Goal: Task Accomplishment & Management: Use online tool/utility

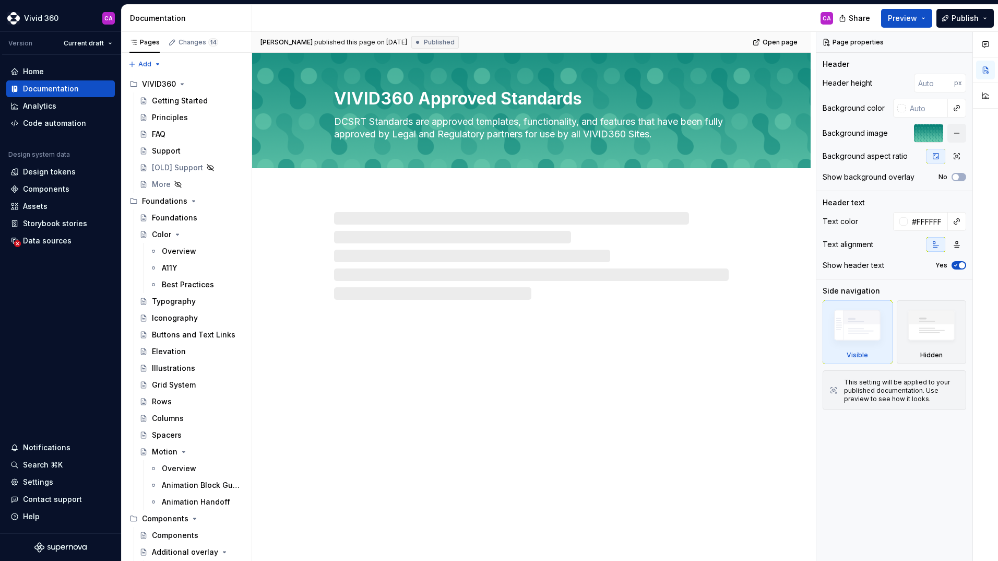
type textarea "*"
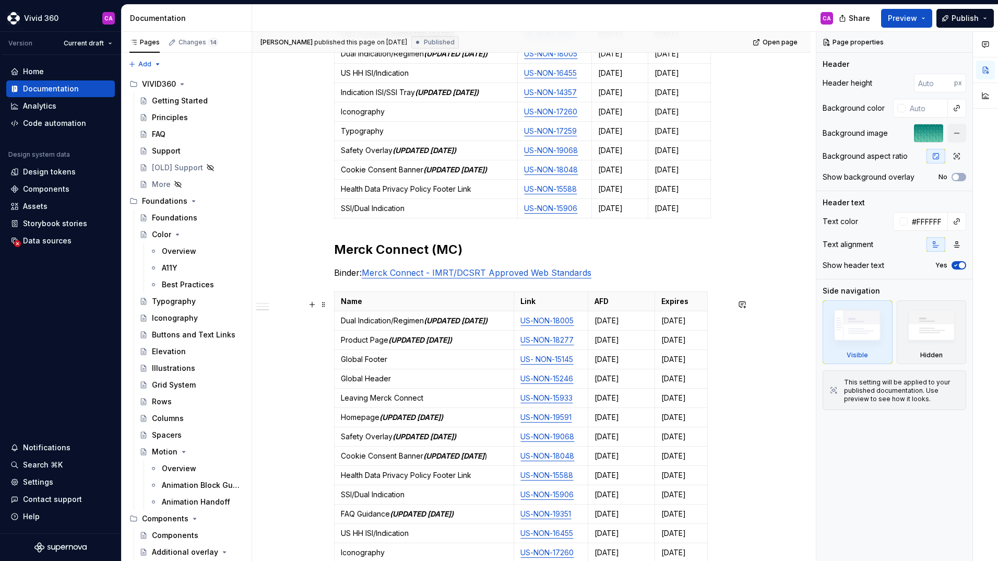
scroll to position [835, 0]
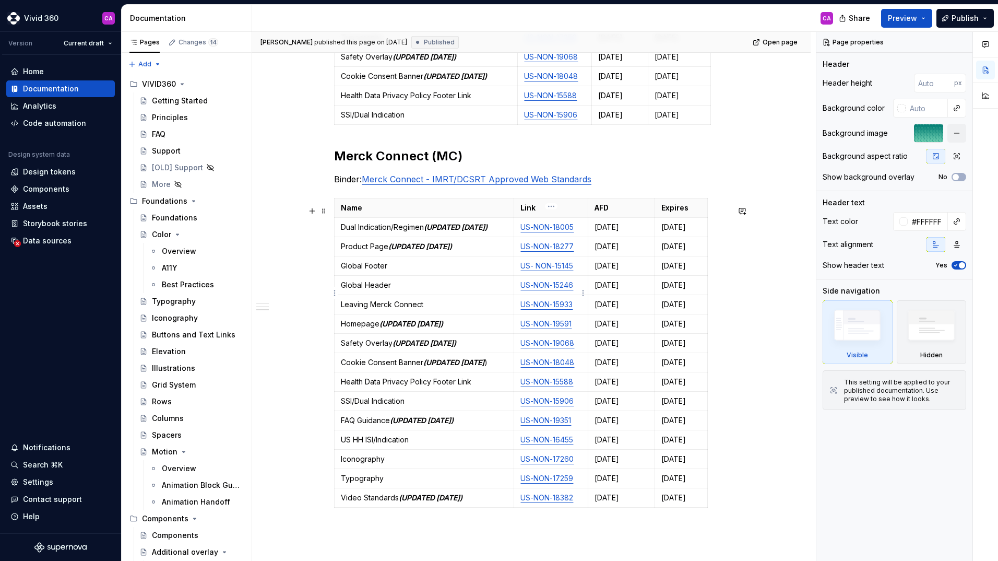
click at [575, 290] on p "US-NON-15246" at bounding box center [550, 285] width 61 height 10
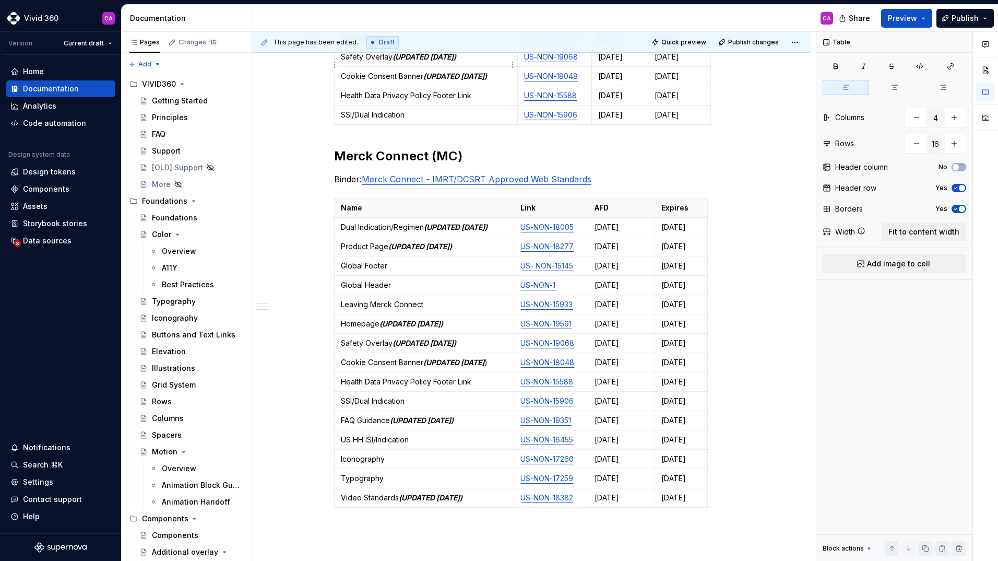
type textarea "*"
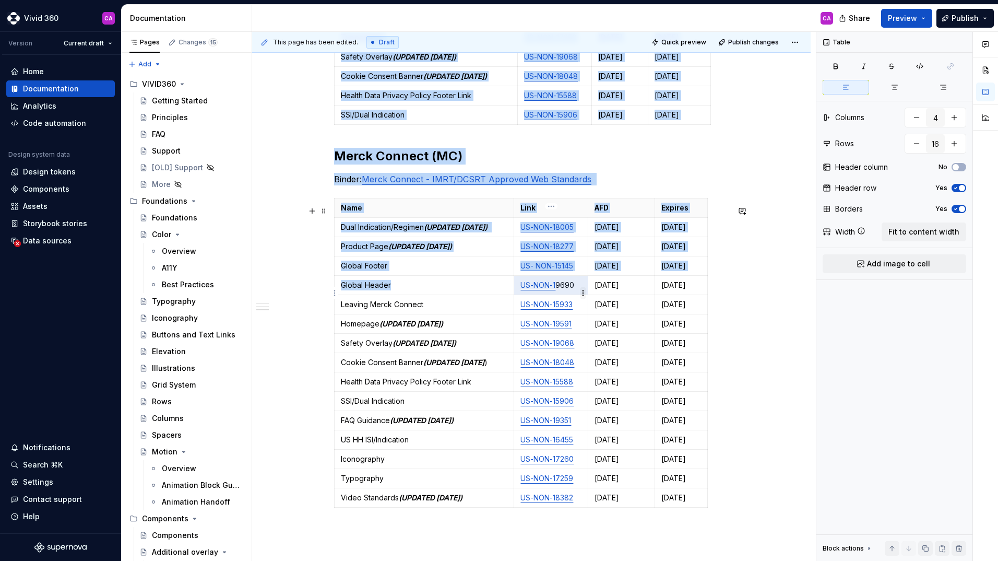
drag, startPoint x: 518, startPoint y: 291, endPoint x: 581, endPoint y: 299, distance: 63.6
click at [581, 299] on body "Vivid 360 CA Version Current draft Home Documentation Analytics Code automation…" at bounding box center [499, 280] width 998 height 561
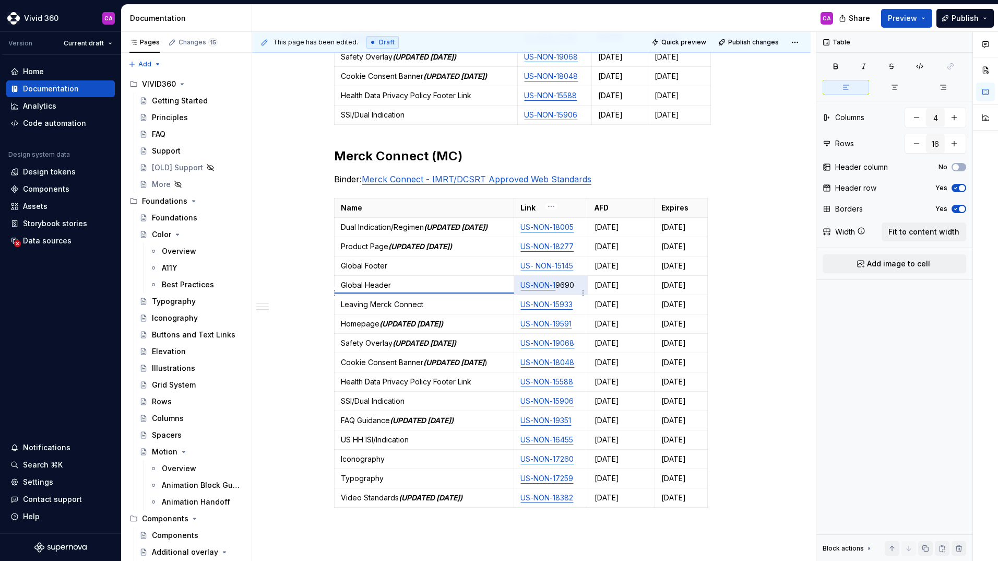
type input "5"
type textarea "*"
click at [577, 290] on p "US-NON-1 9690" at bounding box center [551, 285] width 61 height 10
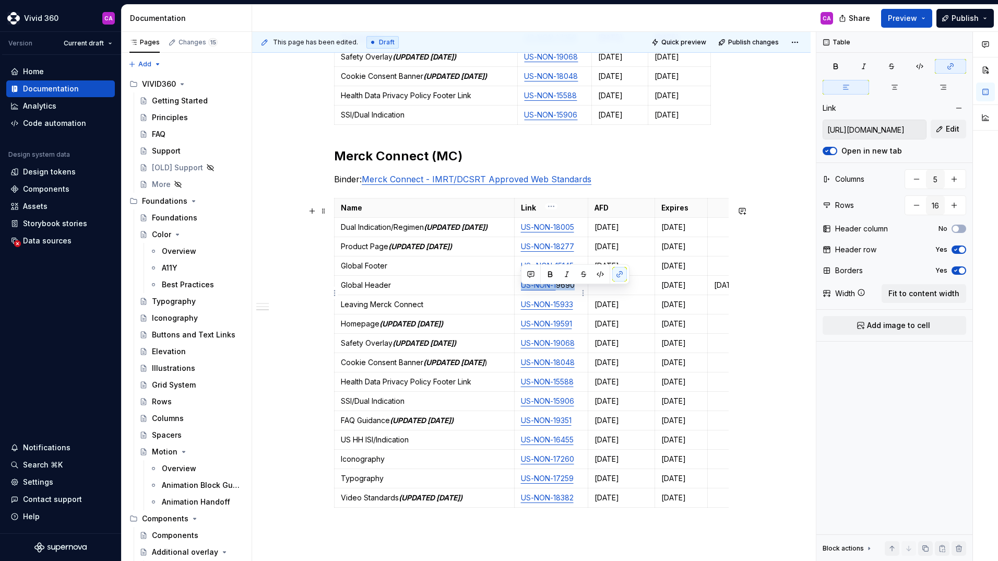
drag, startPoint x: 531, startPoint y: 292, endPoint x: 553, endPoint y: 289, distance: 22.1
click at [521, 290] on p "US-NON-1 9690" at bounding box center [551, 285] width 61 height 10
click at [616, 275] on button "button" at bounding box center [619, 274] width 15 height 15
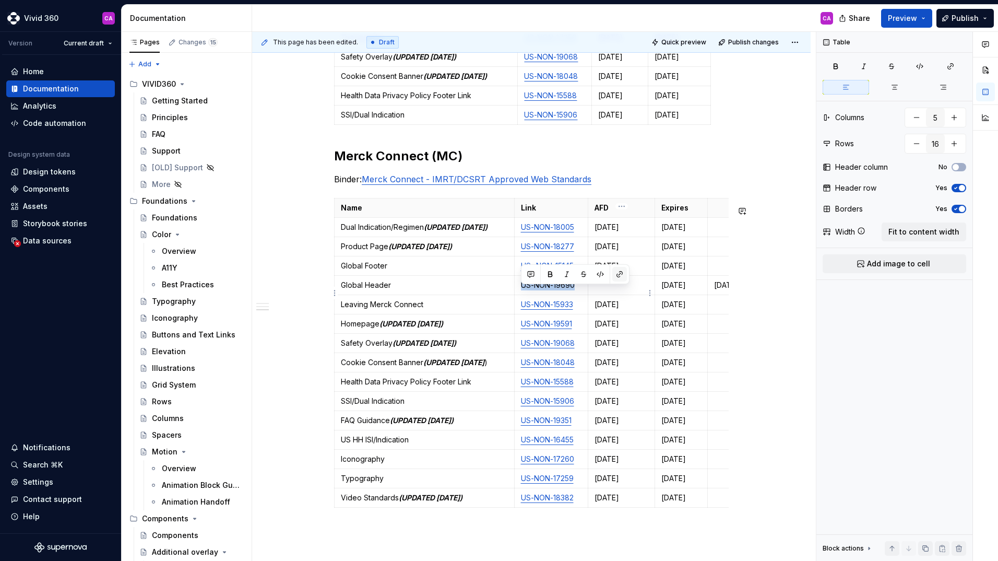
click at [618, 275] on button "button" at bounding box center [619, 274] width 15 height 15
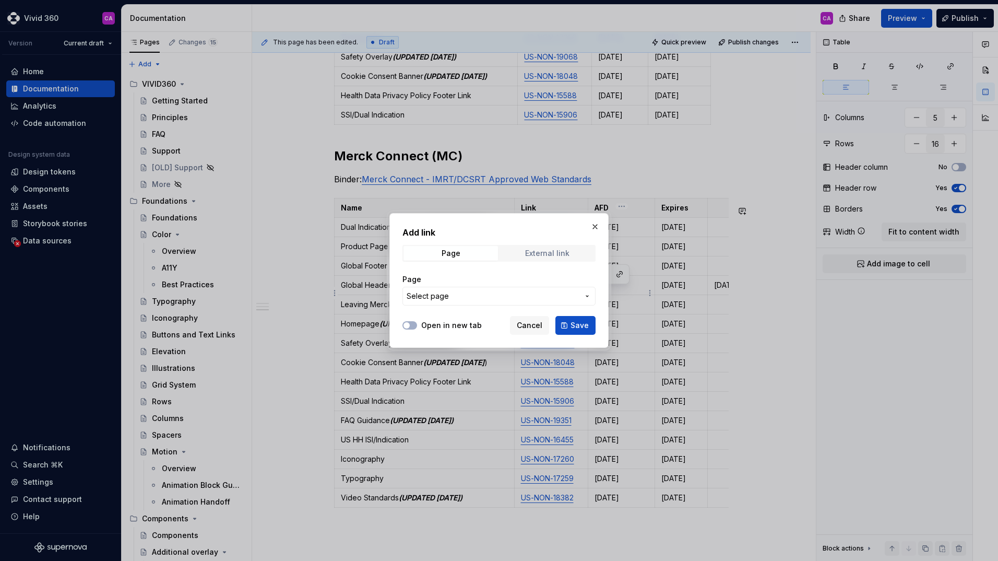
click at [548, 255] on div "External link" at bounding box center [547, 253] width 44 height 8
paste input "[URL][DOMAIN_NAME]"
type input "[URL][DOMAIN_NAME]"
click at [581, 326] on span "Save" at bounding box center [579, 325] width 18 height 10
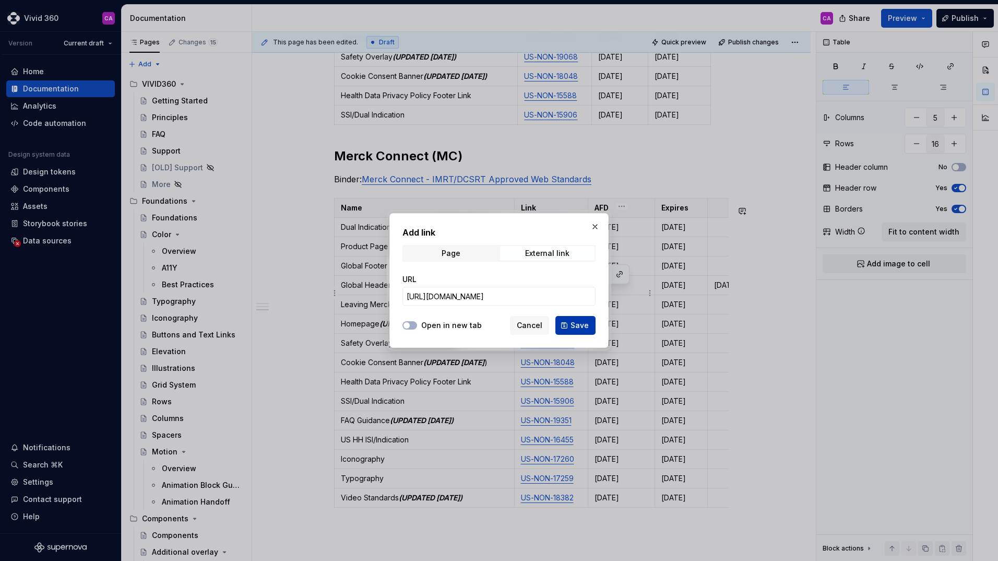
scroll to position [0, 0]
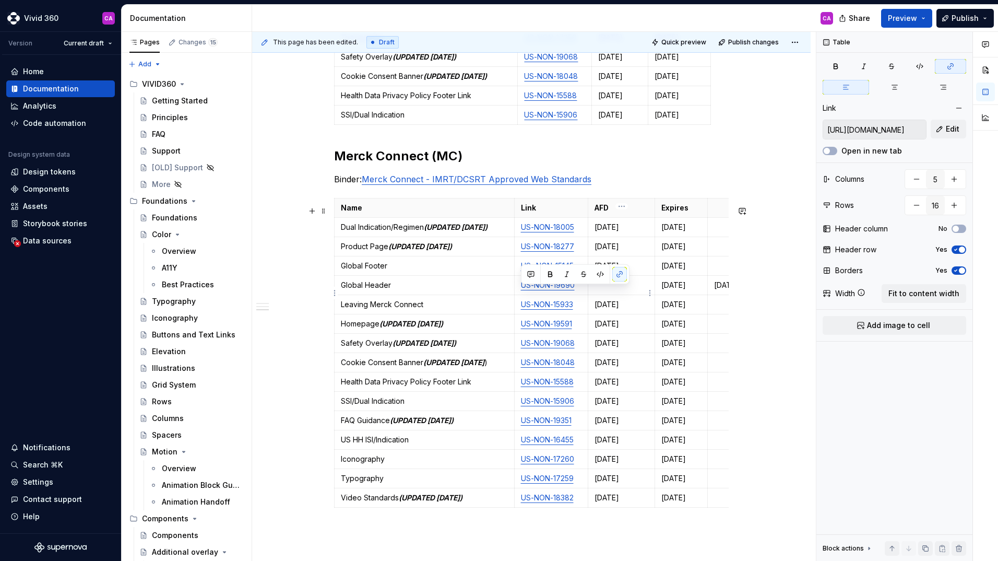
click at [614, 290] on p at bounding box center [621, 285] width 54 height 10
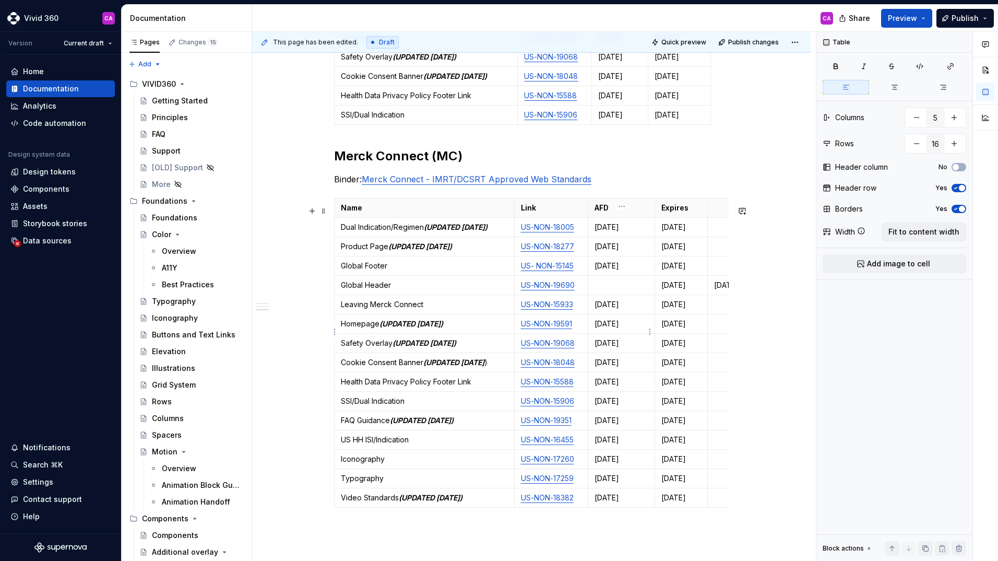
type textarea "*"
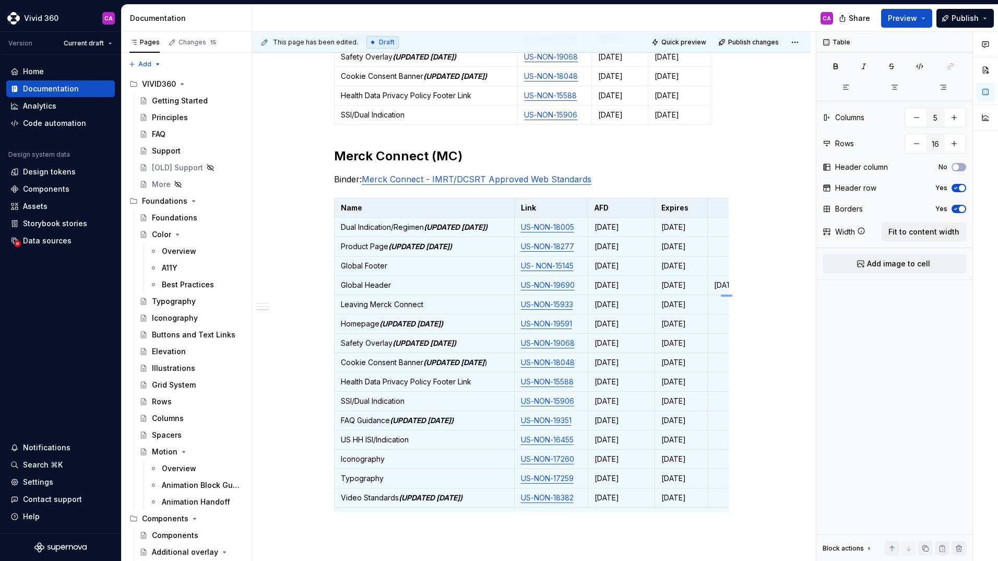
click at [725, 294] on div "This page has been edited. Draft Quick preview Publish changes VIVID360 Approve…" at bounding box center [534, 296] width 564 height 529
click at [717, 290] on p "[DATE]" at bounding box center [734, 285] width 40 height 10
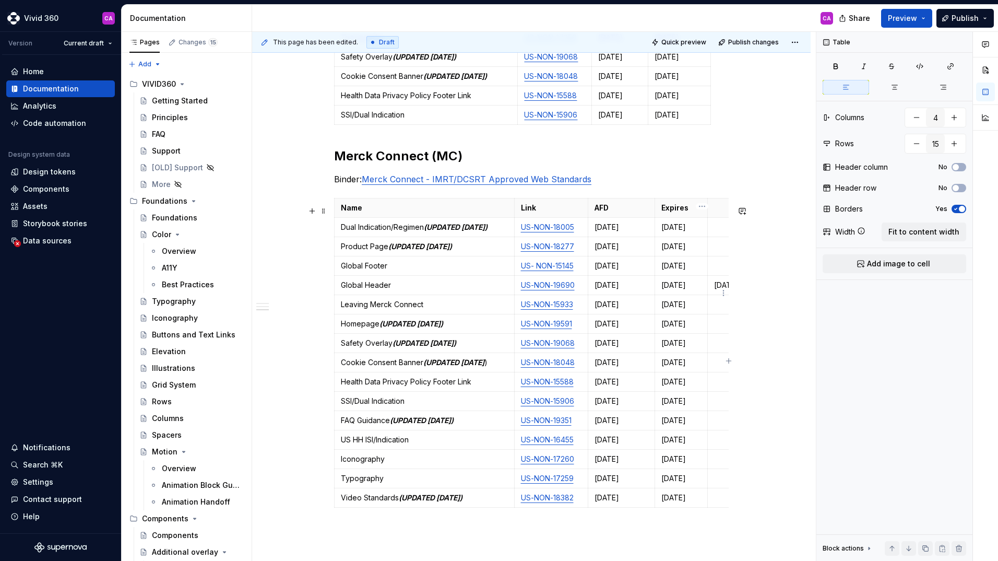
type input "4"
type input "15"
type input "5"
type input "16"
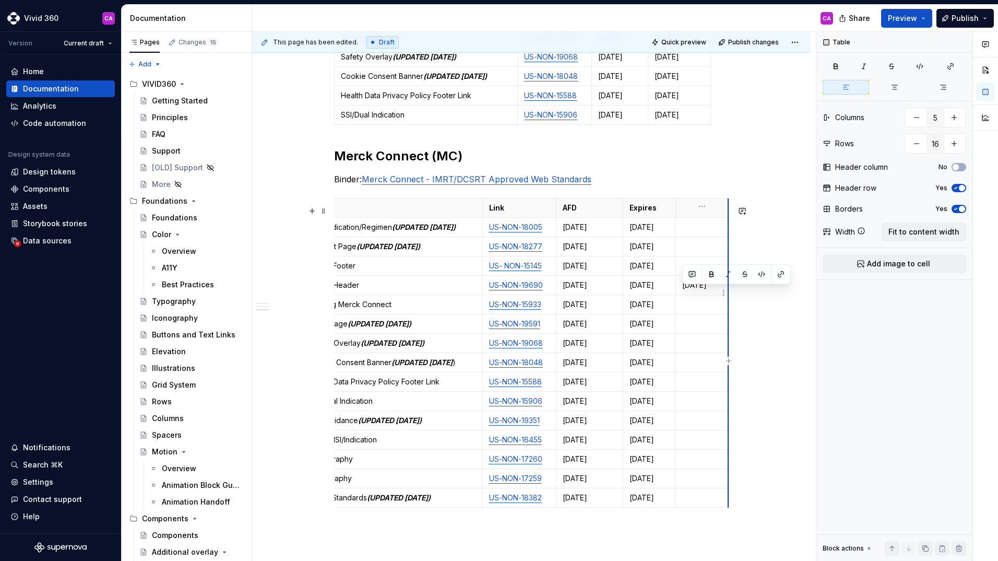
drag, startPoint x: 713, startPoint y: 293, endPoint x: 726, endPoint y: 292, distance: 13.1
click at [726, 292] on td "[DATE]" at bounding box center [702, 285] width 53 height 19
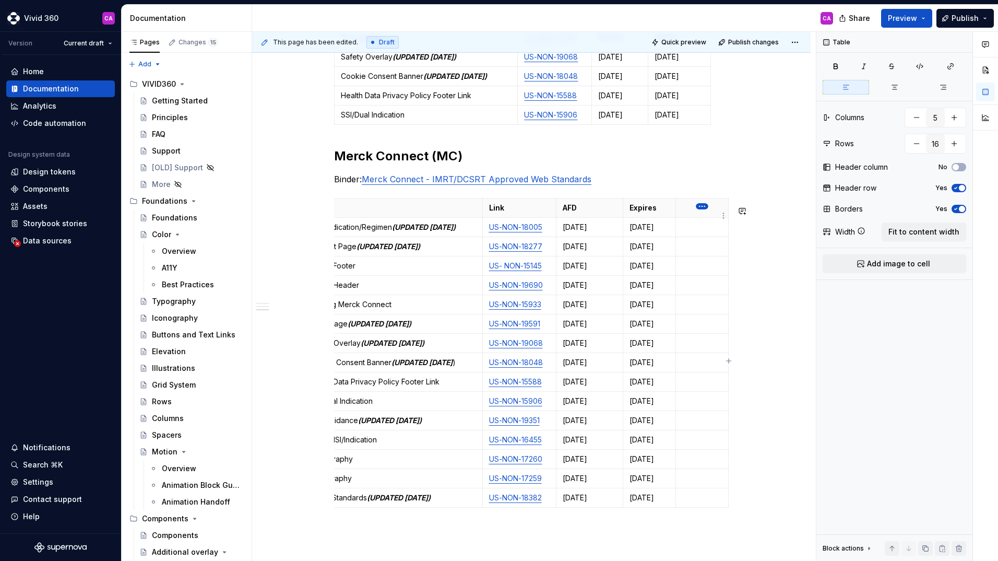
click at [703, 202] on html "Vivid 360 CA Version Current draft Home Documentation Analytics Code automation…" at bounding box center [499, 280] width 998 height 561
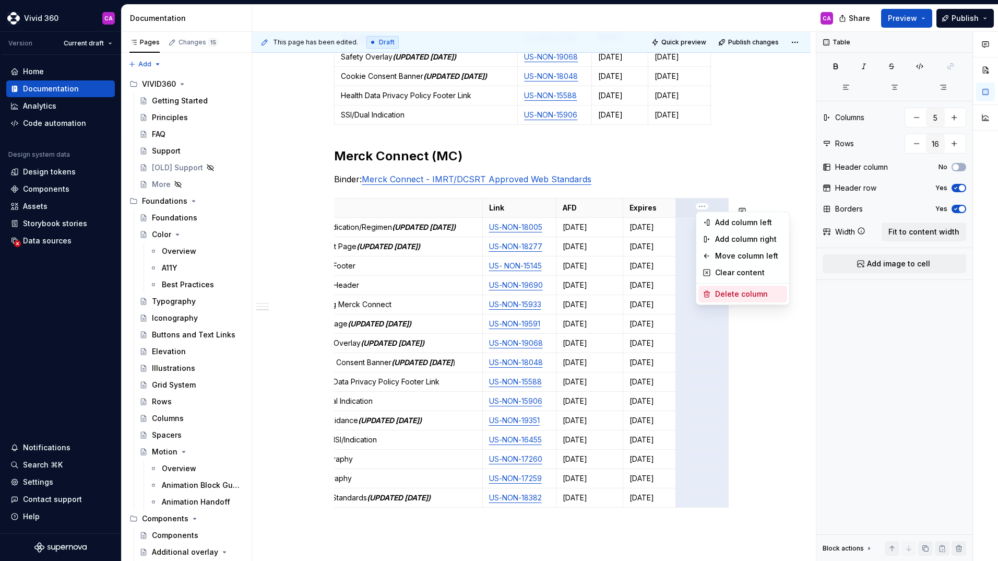
click at [731, 296] on div "Delete column" at bounding box center [749, 294] width 68 height 10
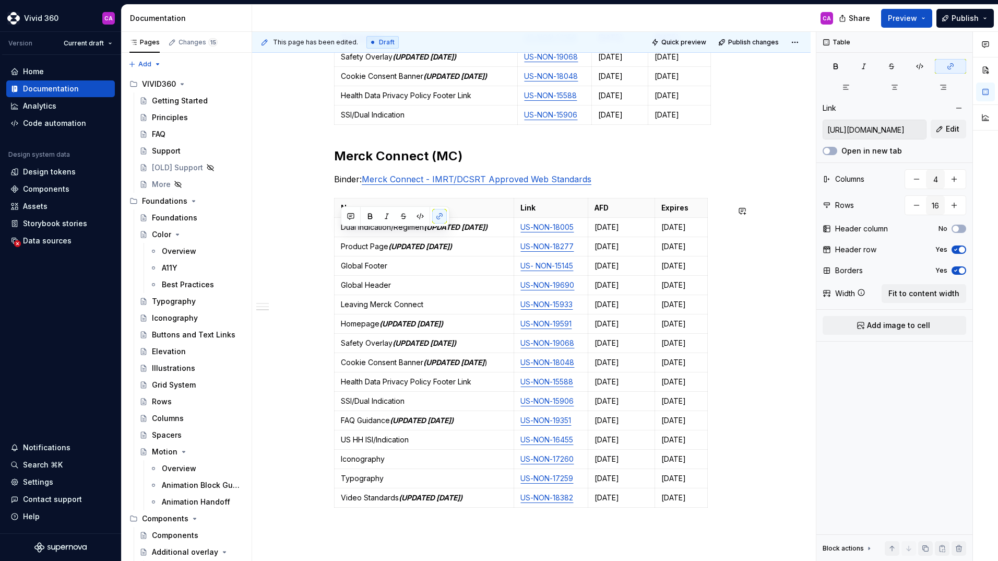
scroll to position [0, 0]
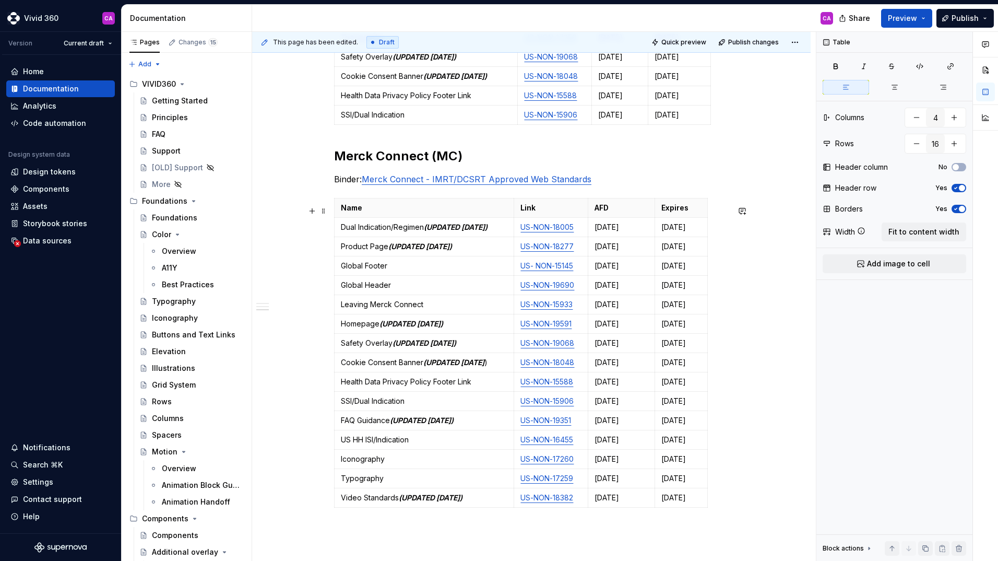
click at [719, 320] on div "Name Link AFD Expires Dual Indication/Regimen (UPDATED [DATE]) US-NON-18005 [DA…" at bounding box center [531, 355] width 395 height 314
drag, startPoint x: 665, startPoint y: 293, endPoint x: 660, endPoint y: 293, distance: 5.2
click at [660, 293] on td "[DATE]" at bounding box center [681, 285] width 53 height 19
drag, startPoint x: 677, startPoint y: 290, endPoint x: 667, endPoint y: 291, distance: 9.4
click at [667, 290] on p "[DATE]" at bounding box center [681, 285] width 40 height 10
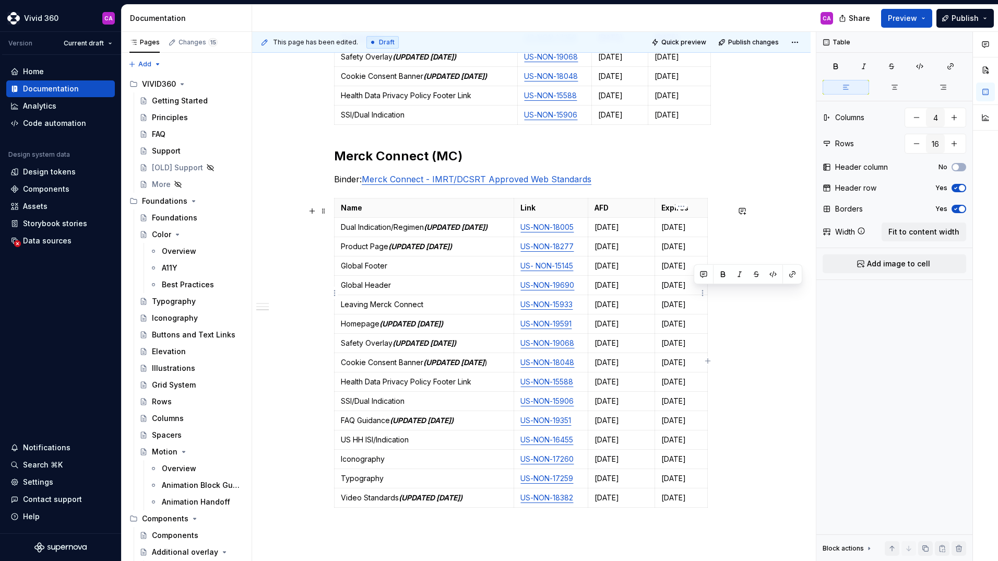
click at [697, 290] on p "[DATE]" at bounding box center [681, 285] width 40 height 10
click at [407, 290] on p "Global Header" at bounding box center [424, 285] width 166 height 10
drag, startPoint x: 470, startPoint y: 293, endPoint x: 392, endPoint y: 294, distance: 77.8
click at [392, 290] on p "Global Header (UPDATED [DATE])" at bounding box center [424, 285] width 166 height 10
click at [441, 275] on button "button" at bounding box center [438, 274] width 15 height 15
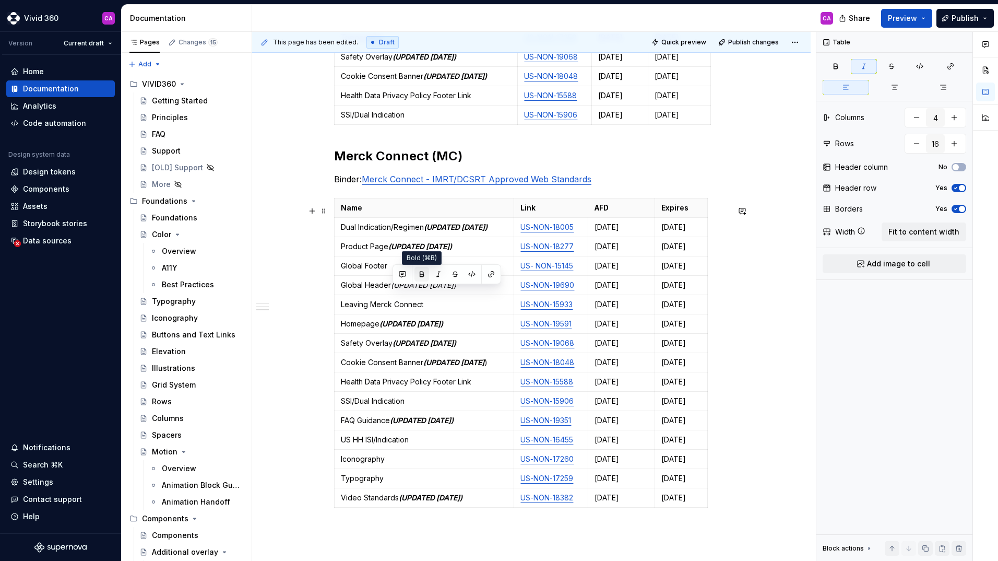
click at [424, 277] on button "button" at bounding box center [421, 274] width 15 height 15
click at [767, 329] on div "These standards may be updated and re-posted at any time. Please check back fre…" at bounding box center [531, 24] width 558 height 1336
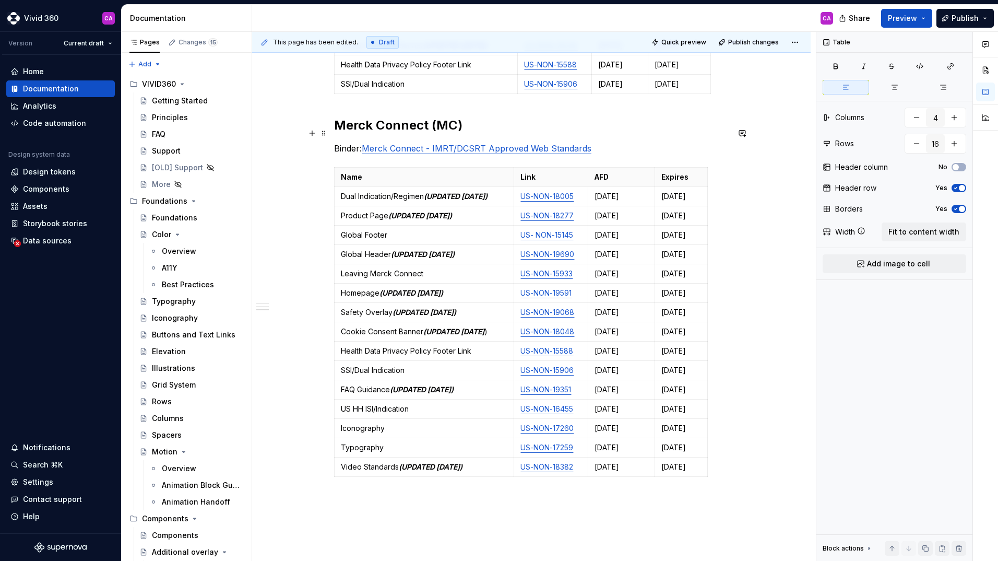
scroll to position [887, 0]
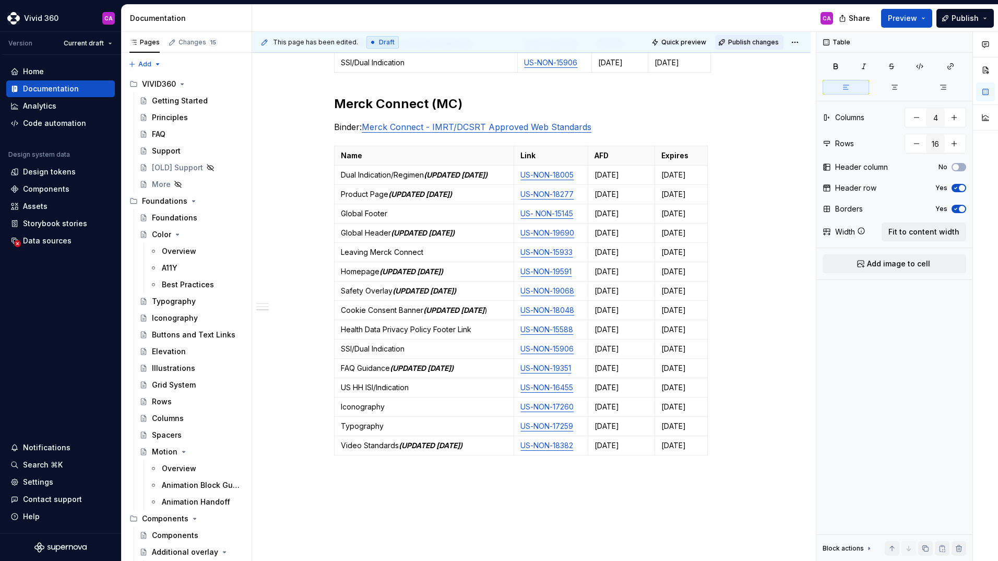
click at [742, 44] on span "Publish changes" at bounding box center [753, 42] width 51 height 8
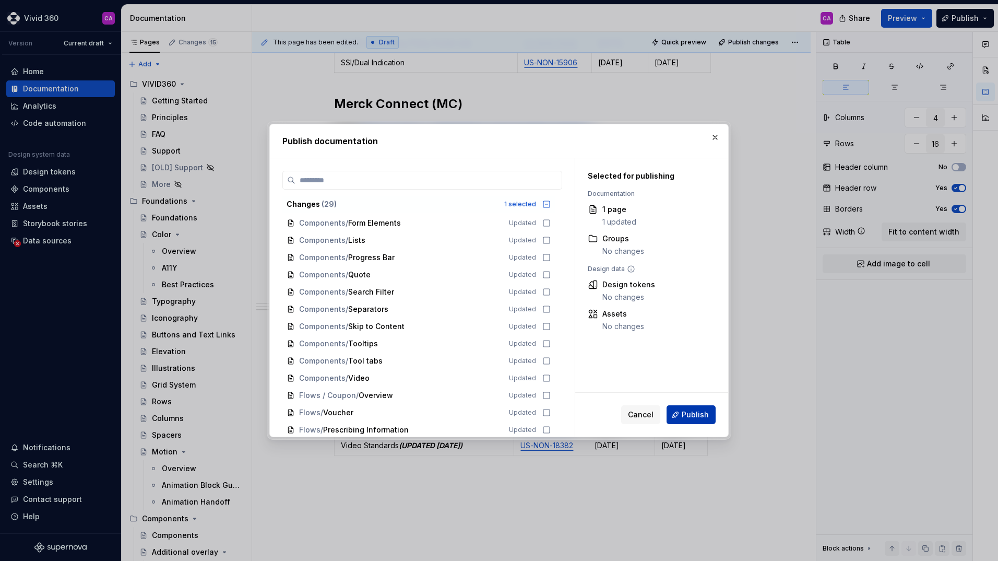
click at [702, 418] on span "Publish" at bounding box center [695, 414] width 27 height 10
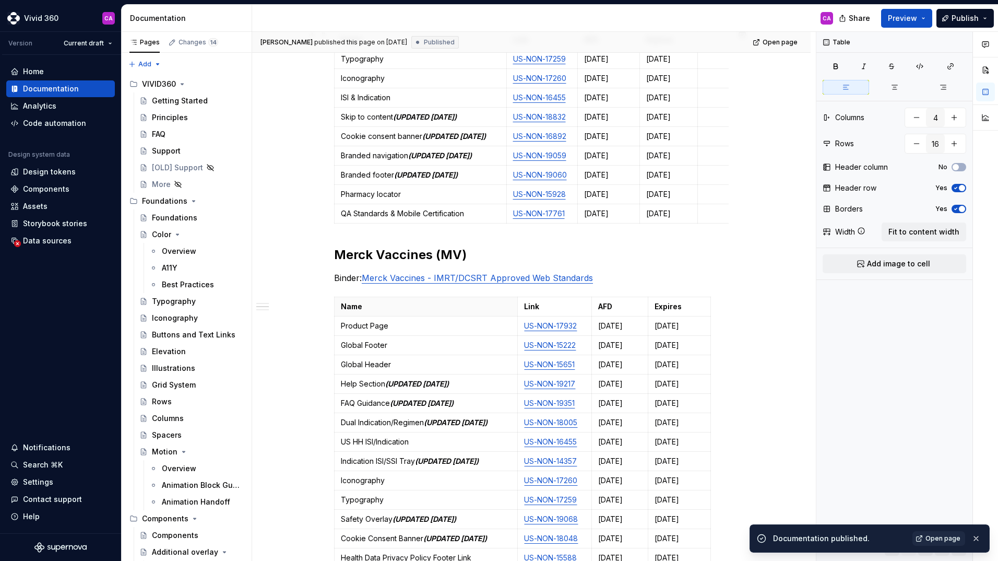
scroll to position [313, 0]
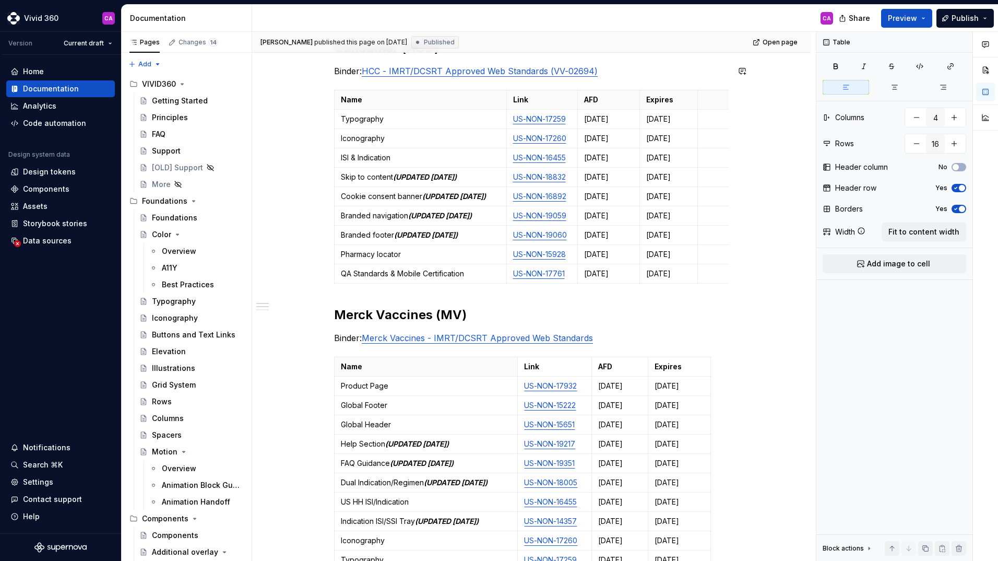
type textarea "*"
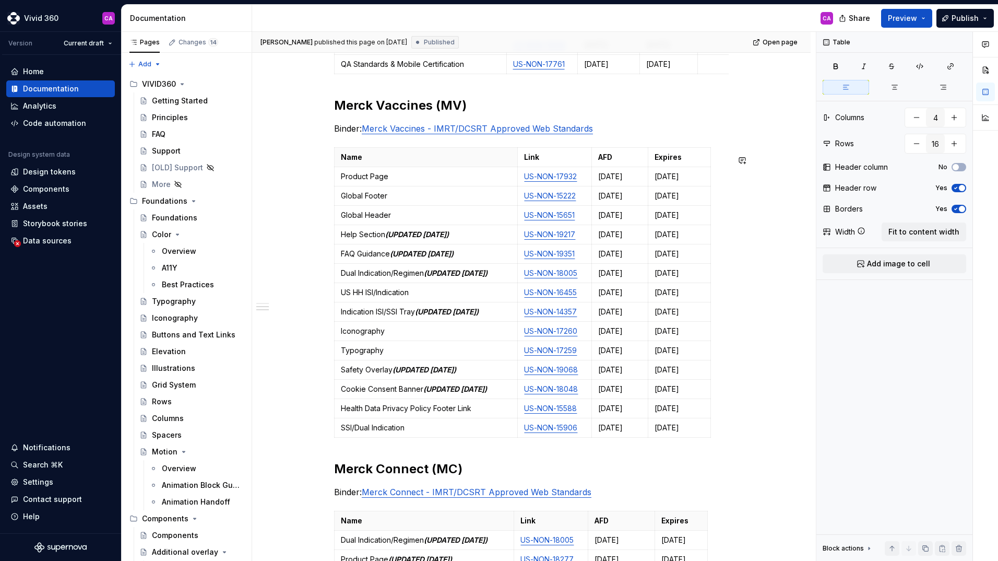
scroll to position [504, 0]
